Goal: Task Accomplishment & Management: Use online tool/utility

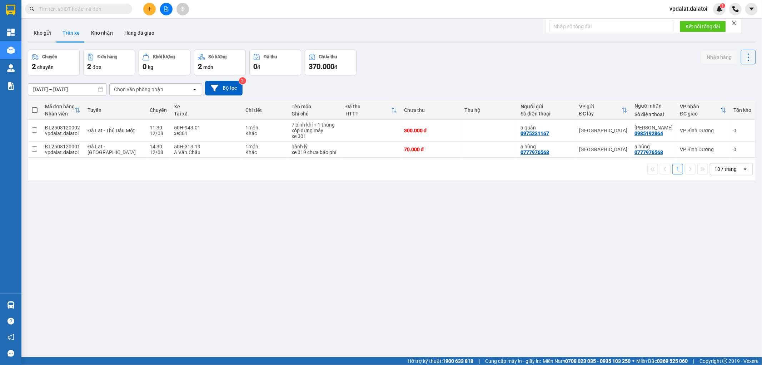
click at [683, 8] on span "vpdalat.dalatoi" at bounding box center [688, 8] width 49 height 9
click at [678, 23] on span "Đăng xuất" at bounding box center [691, 22] width 34 height 8
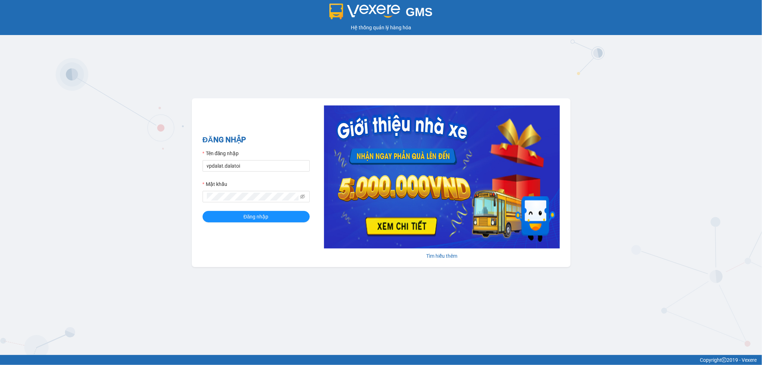
click at [276, 172] on form "Tên đăng nhập vpdalat.dalatoi Mật khẩu Đăng nhập" at bounding box center [255, 185] width 107 height 73
click at [272, 167] on input "vpdalat.dalatoi" at bounding box center [255, 165] width 107 height 11
type input "nhi.dalatoi"
click at [274, 219] on button "Đăng nhập" at bounding box center [255, 216] width 107 height 11
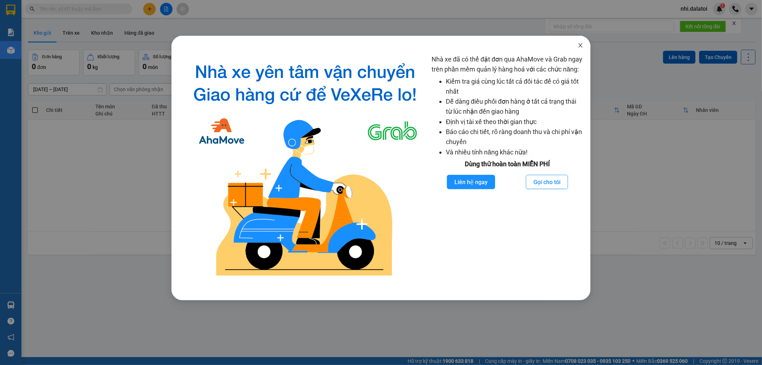
click at [581, 44] on span "Close" at bounding box center [580, 46] width 20 height 20
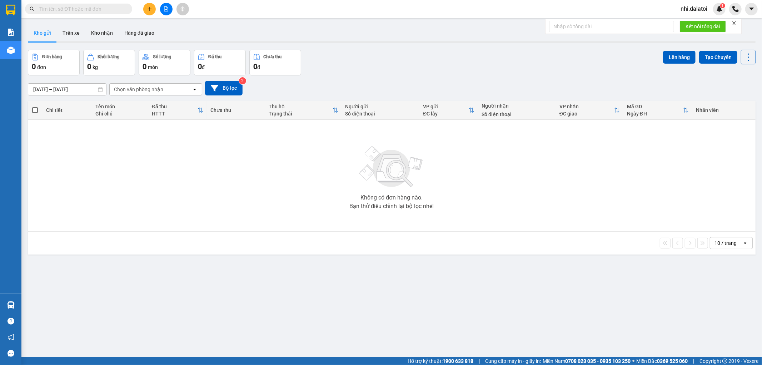
drag, startPoint x: 581, startPoint y: 44, endPoint x: 499, endPoint y: 51, distance: 82.8
click at [581, 44] on div "Nhà xe đã có thể đặt đơn qua AhaMove và Grab ngay trên phần mềm quản lý hàng ho…" at bounding box center [381, 182] width 762 height 365
click at [98, 34] on button "Kho nhận" at bounding box center [101, 32] width 33 height 17
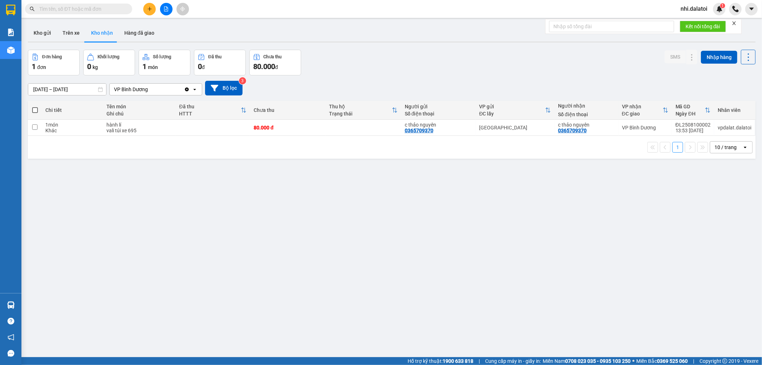
click at [267, 140] on div "1 10 / trang open" at bounding box center [391, 147] width 727 height 23
click at [266, 131] on td "80.000 đ" at bounding box center [287, 128] width 75 height 16
checkbox input "true"
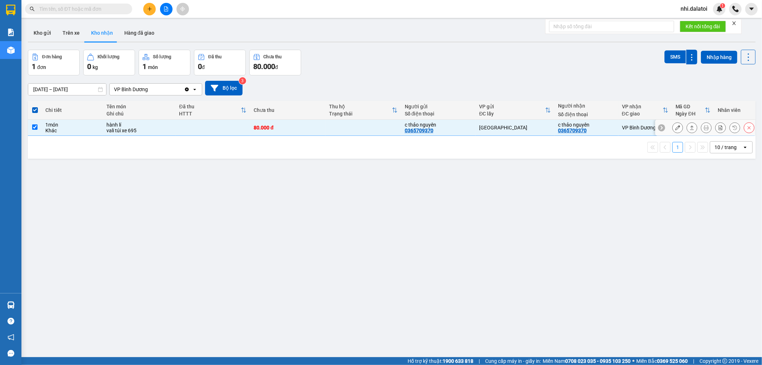
click at [689, 127] on icon at bounding box center [691, 127] width 5 height 5
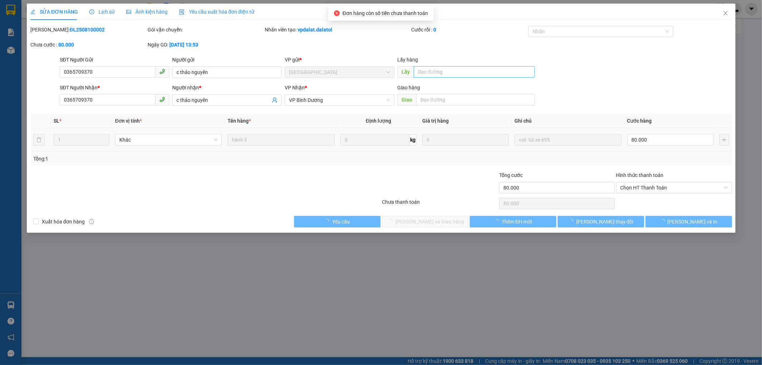
type input "0365709370"
type input "c thảo nguyên"
type input "0365709370"
type input "c thảo nguyên"
type input "80.000"
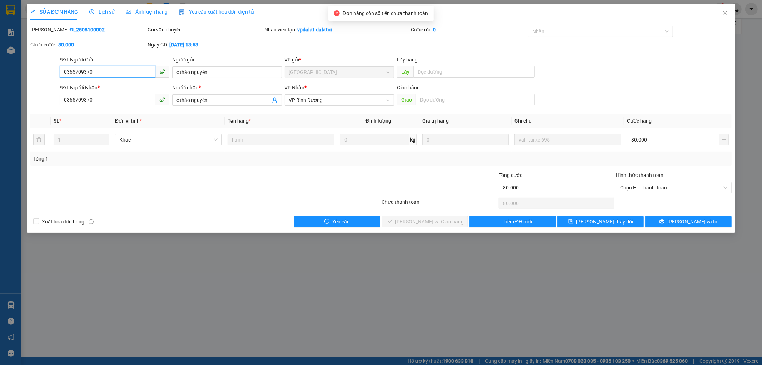
click at [669, 194] on div "Hình thức thanh toán Chọn HT Thanh Toán" at bounding box center [674, 183] width 116 height 25
click at [654, 184] on span "Chọn HT Thanh Toán" at bounding box center [673, 187] width 107 height 11
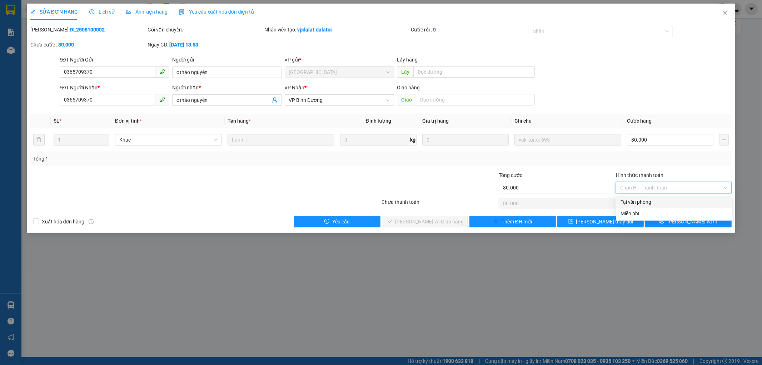
drag, startPoint x: 641, startPoint y: 199, endPoint x: 641, endPoint y: 205, distance: 6.1
click at [641, 199] on div "Tại văn phòng" at bounding box center [673, 202] width 107 height 8
type input "0"
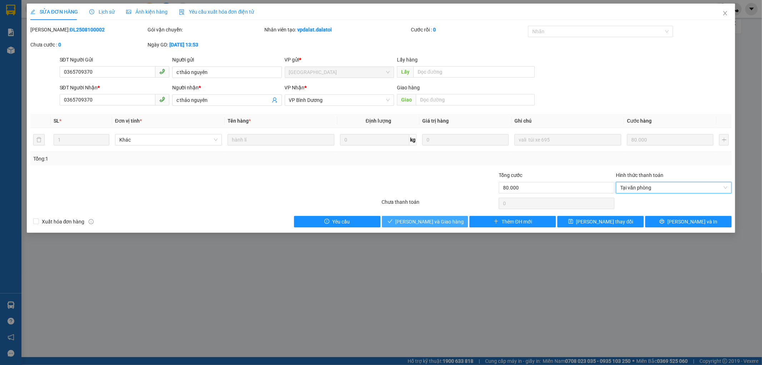
click at [429, 225] on button "[PERSON_NAME] và Giao hàng" at bounding box center [425, 221] width 86 height 11
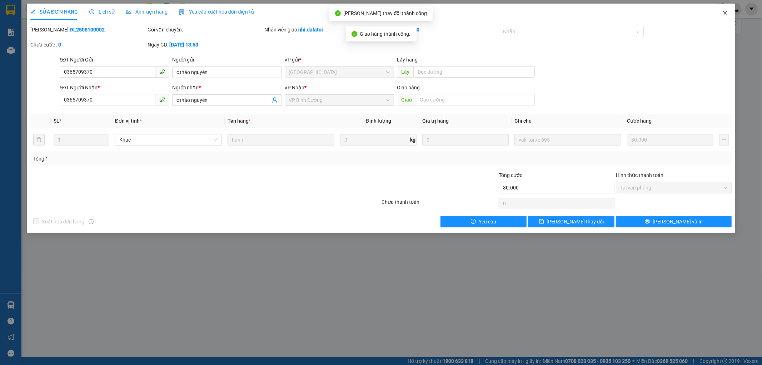
click at [725, 11] on icon "close" at bounding box center [725, 13] width 6 height 6
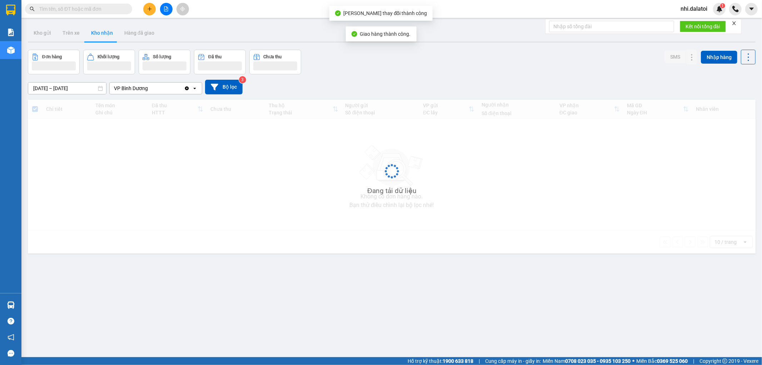
click at [357, 243] on div "Đang tải dữ liệu" at bounding box center [391, 177] width 727 height 154
